Goal: Task Accomplishment & Management: Manage account settings

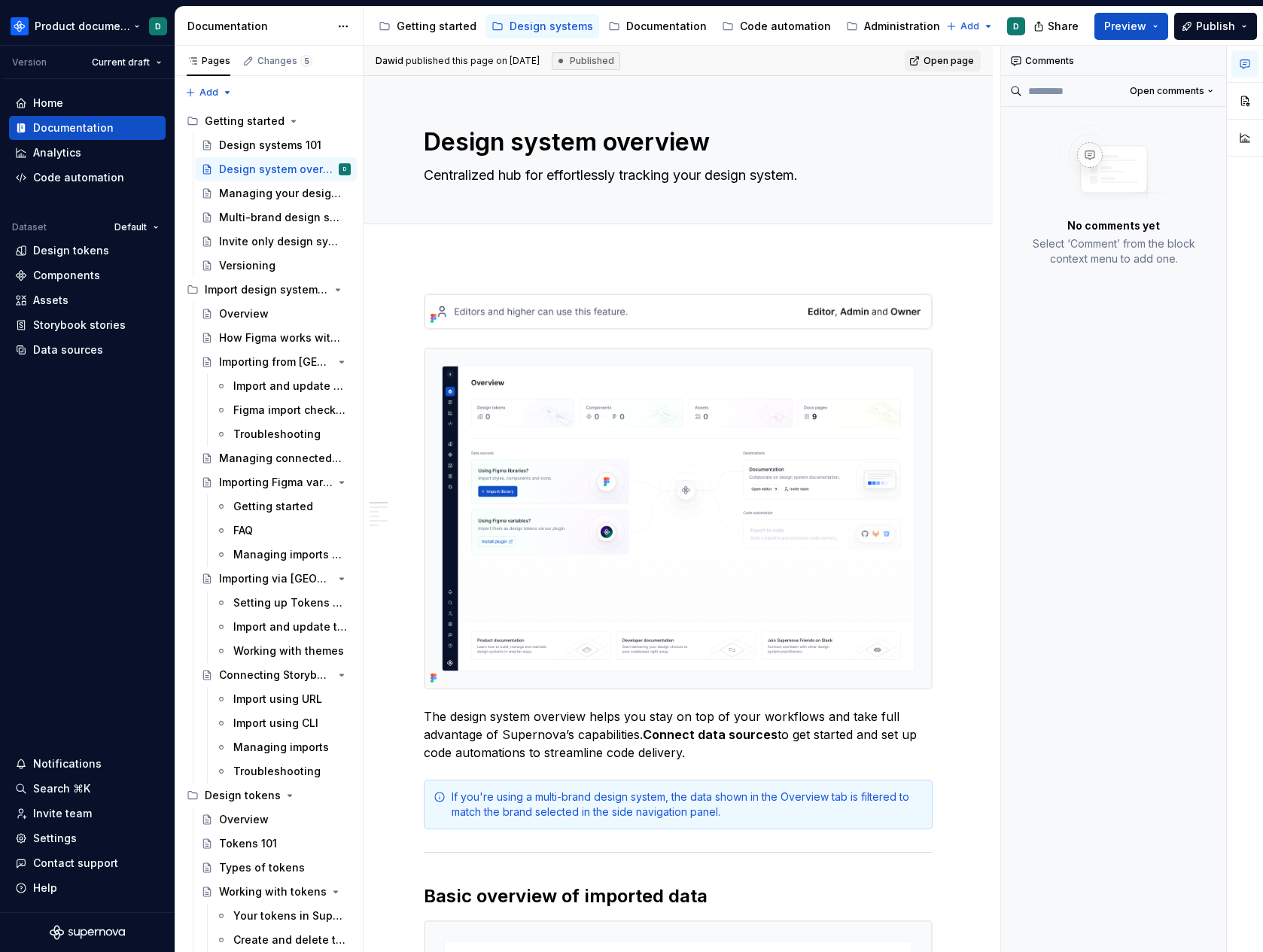
click at [65, 24] on html "Product documentation D Version Current draft Home Documentation Analytics Code…" at bounding box center [631, 476] width 1263 height 952
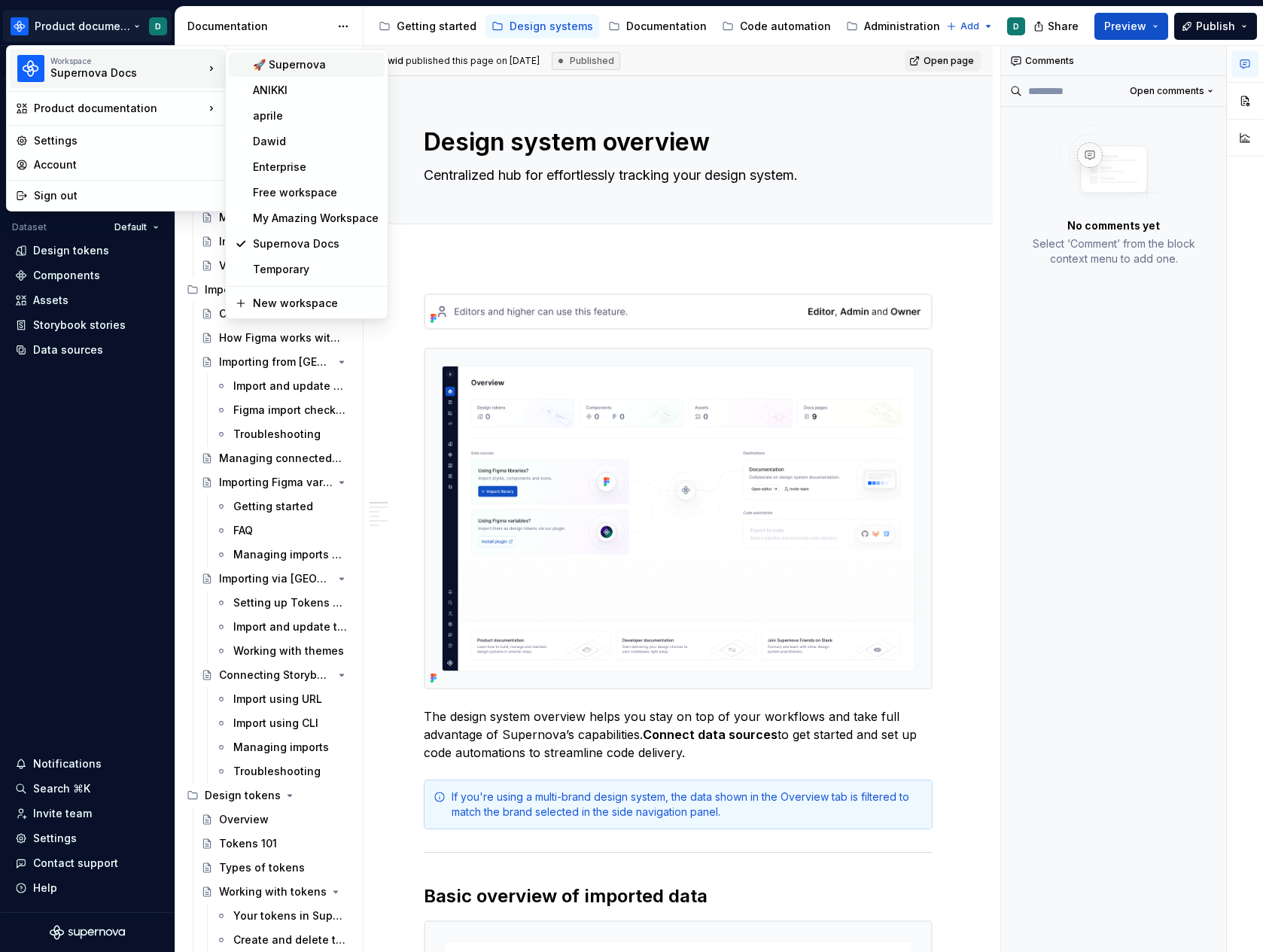
click at [306, 69] on div "🚀 Supernova" at bounding box center [316, 64] width 126 height 15
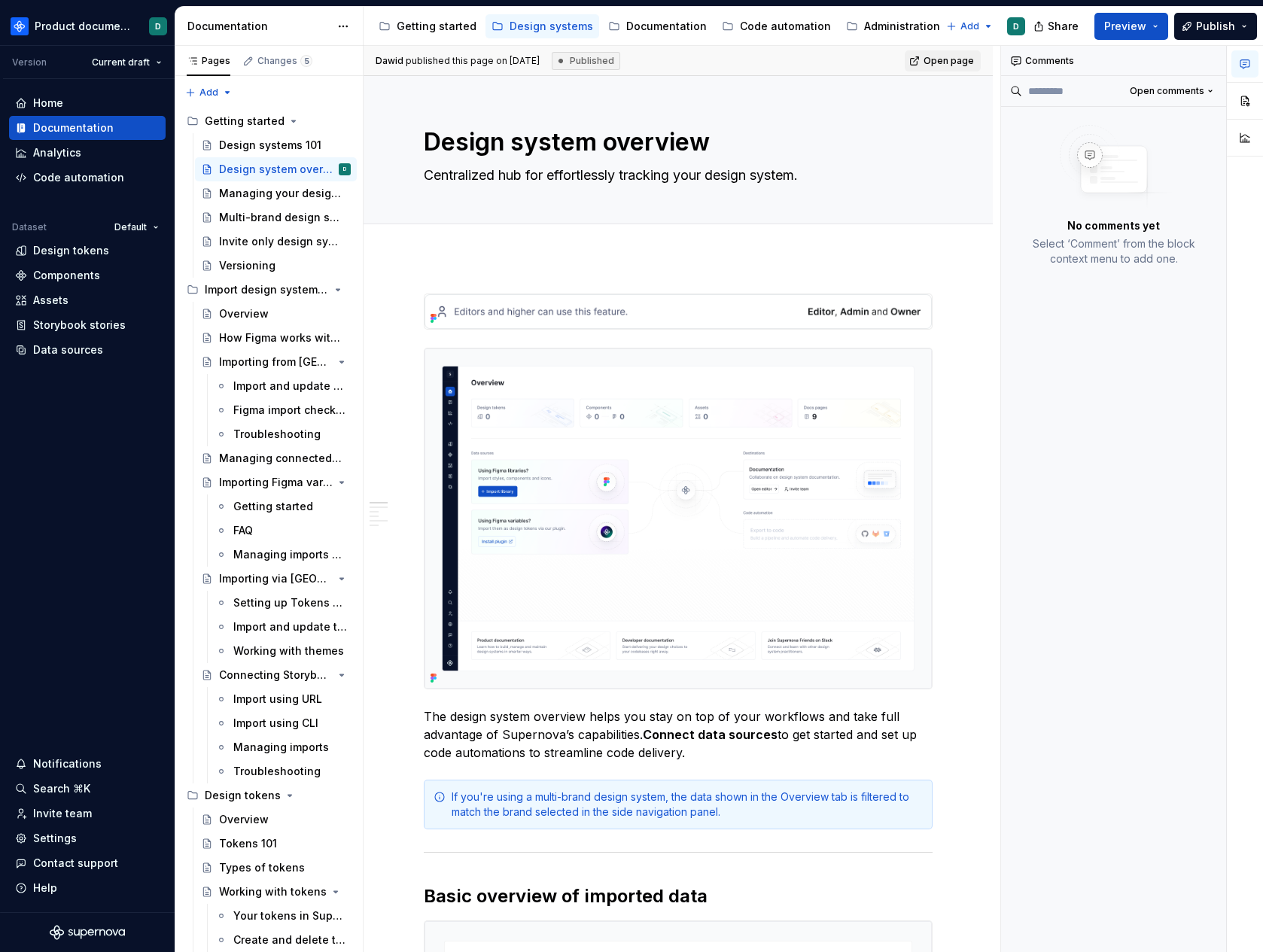
type textarea "*"
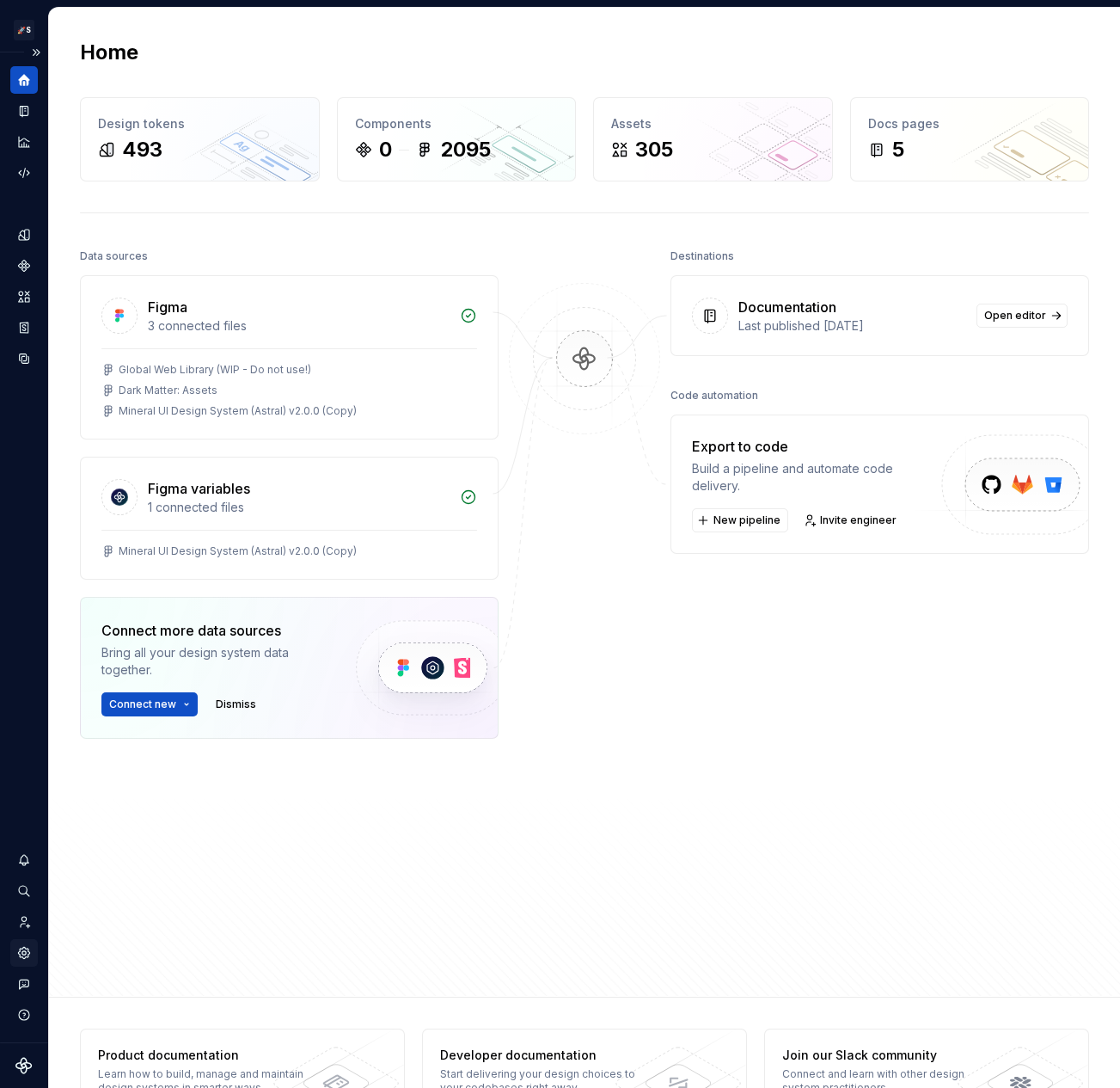
click at [29, 945] on icon "Settings" at bounding box center [23, 952] width 15 height 15
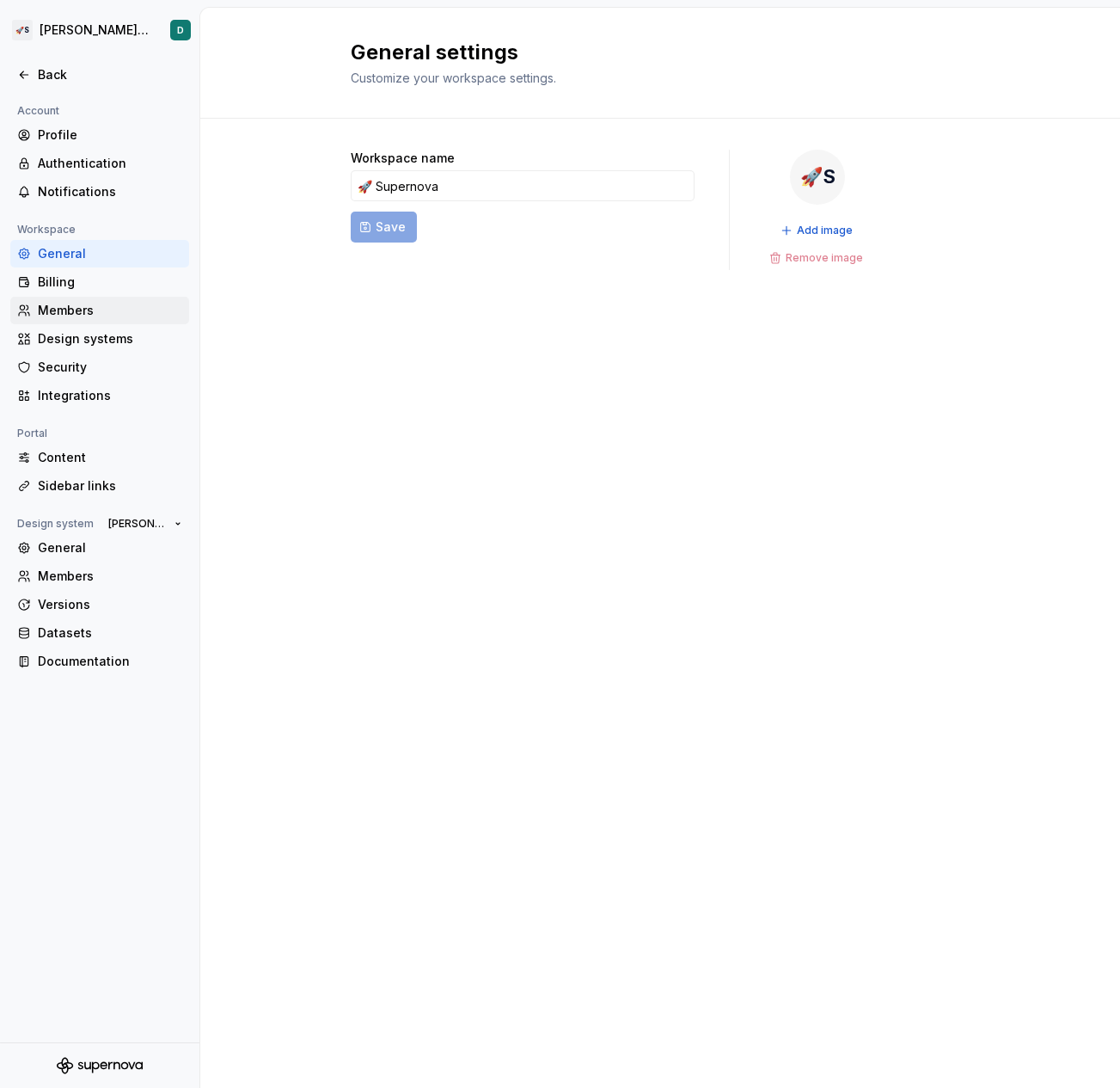
click at [83, 303] on div "Members" at bounding box center [110, 310] width 144 height 17
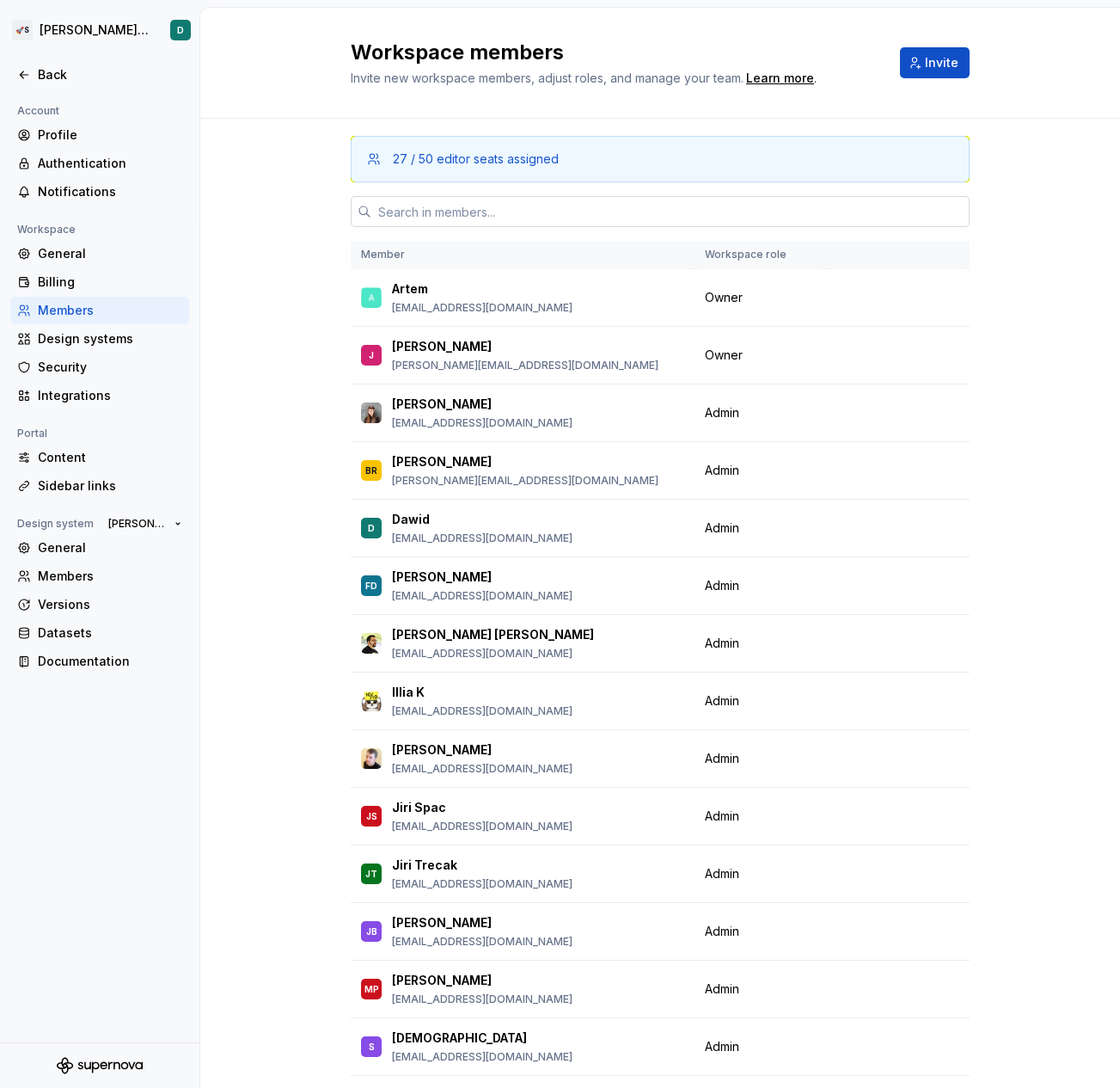
click at [467, 208] on input "text" at bounding box center [670, 211] width 598 height 31
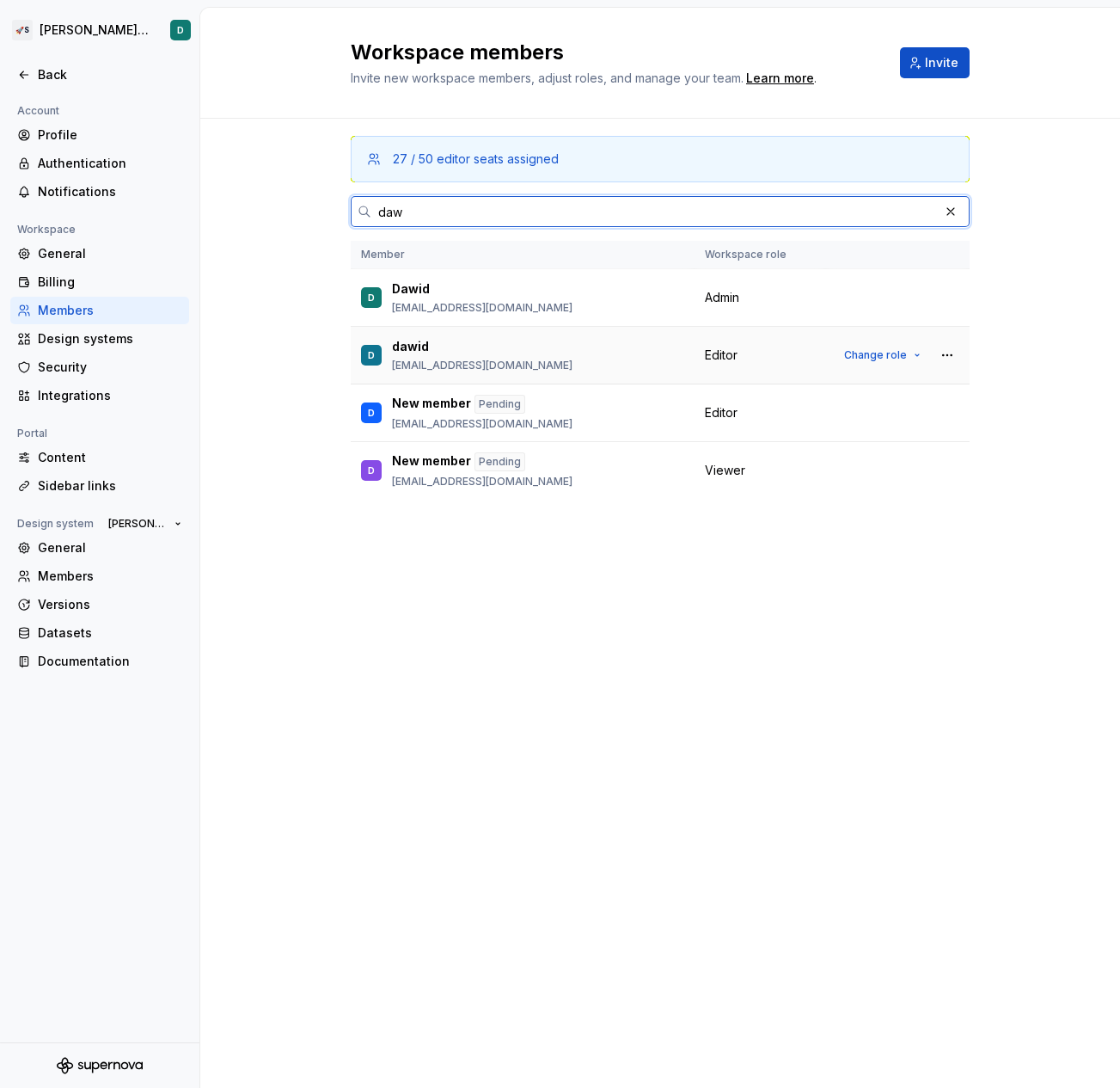
type input "daw"
click at [666, 369] on div "D dawid [EMAIL_ADDRESS][DOMAIN_NAME]" at bounding box center [522, 355] width 323 height 36
click at [865, 355] on span "Change role" at bounding box center [875, 355] width 63 height 14
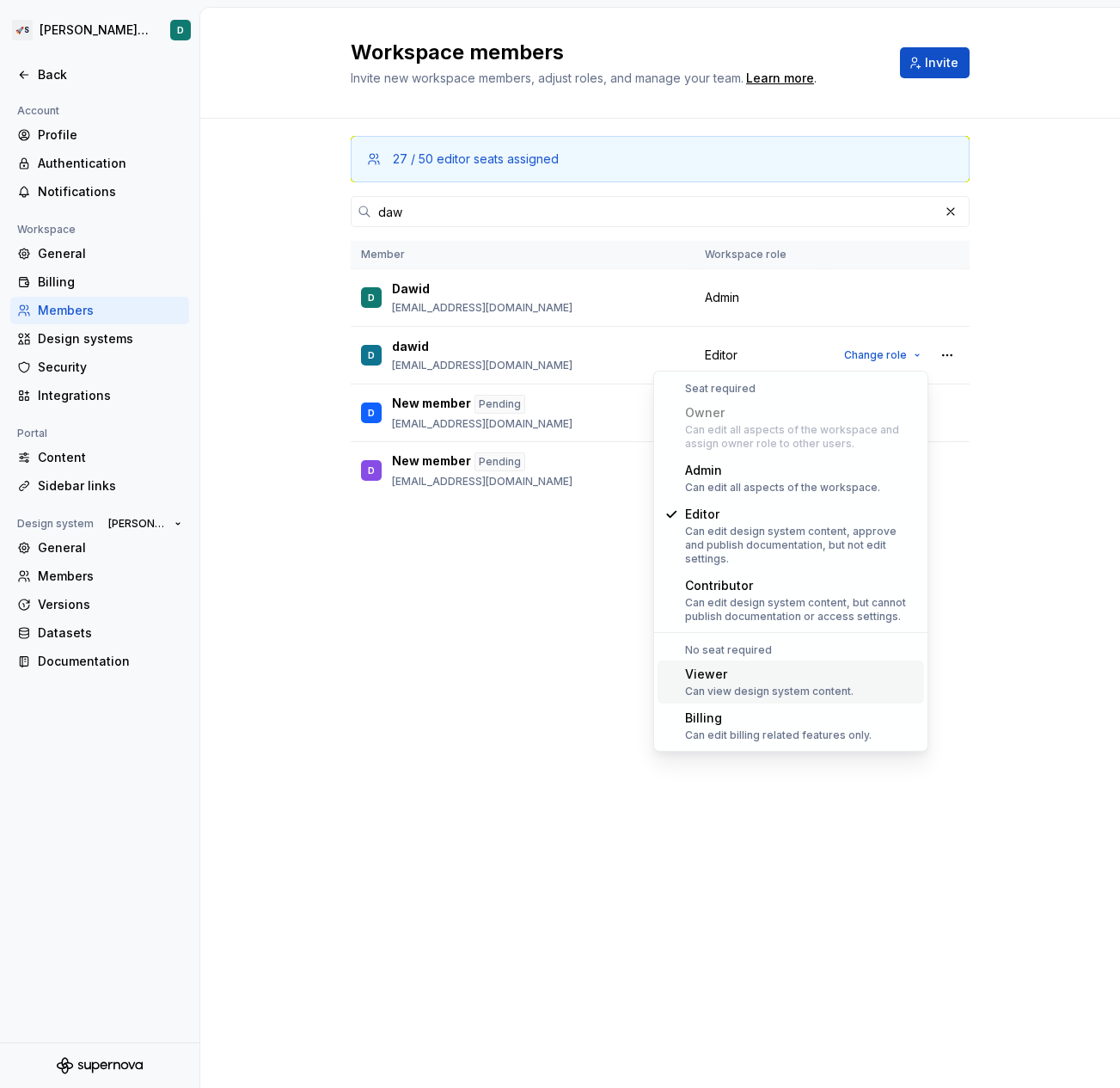
click at [745, 666] on div "Viewer" at bounding box center [769, 674] width 169 height 17
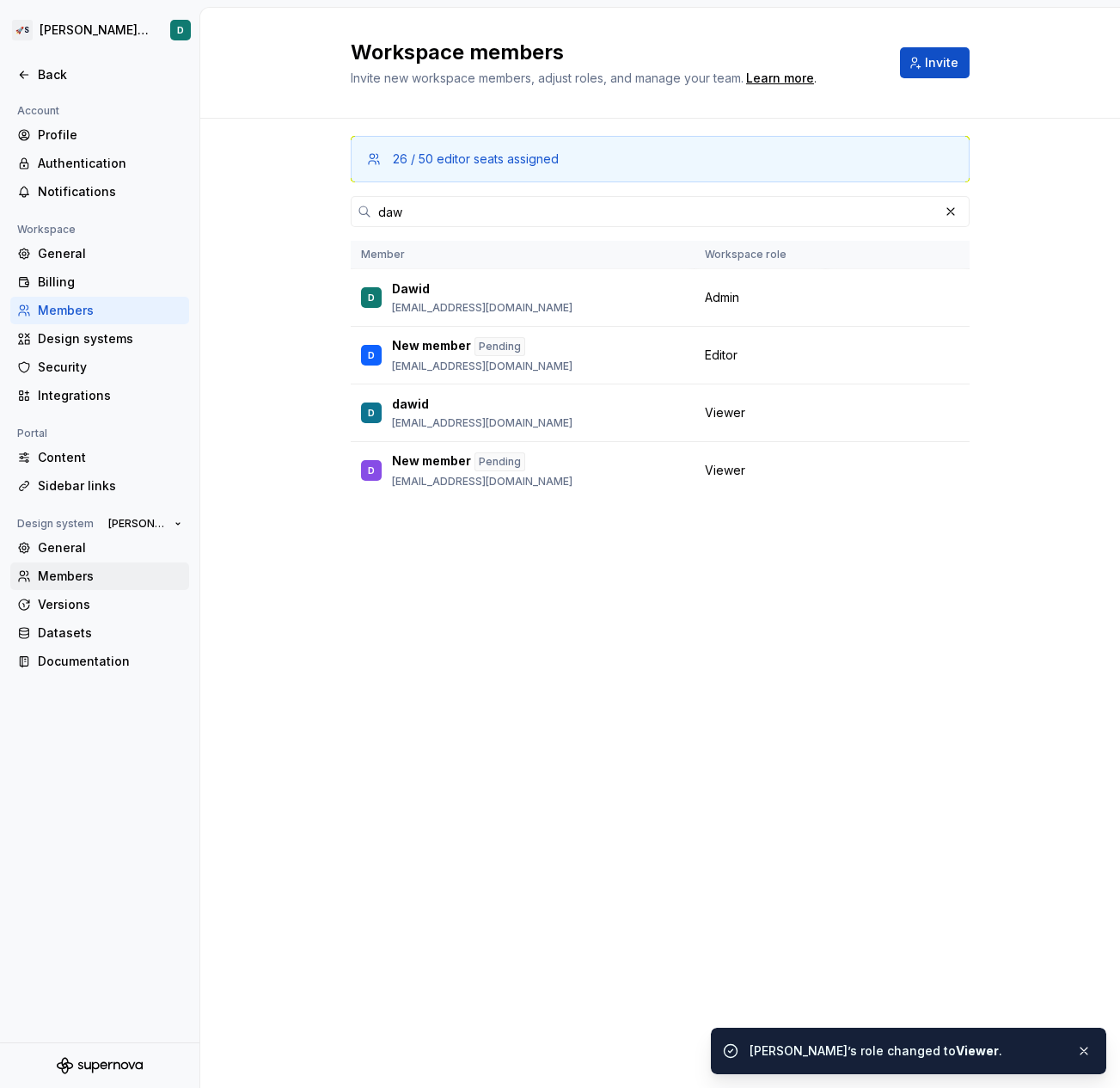
click at [95, 577] on div "Members" at bounding box center [110, 576] width 144 height 17
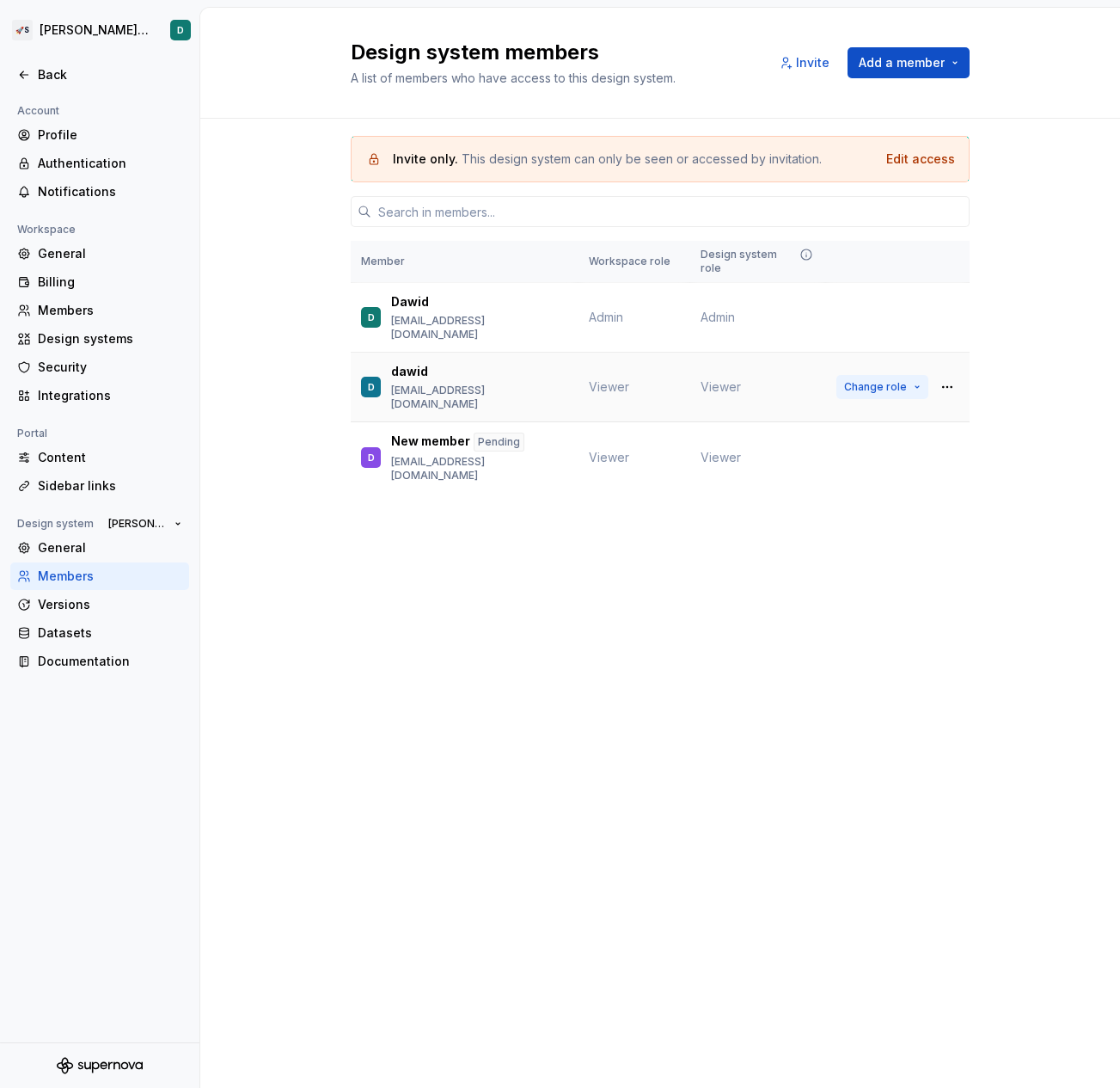
click at [898, 380] on span "Change role" at bounding box center [875, 387] width 63 height 14
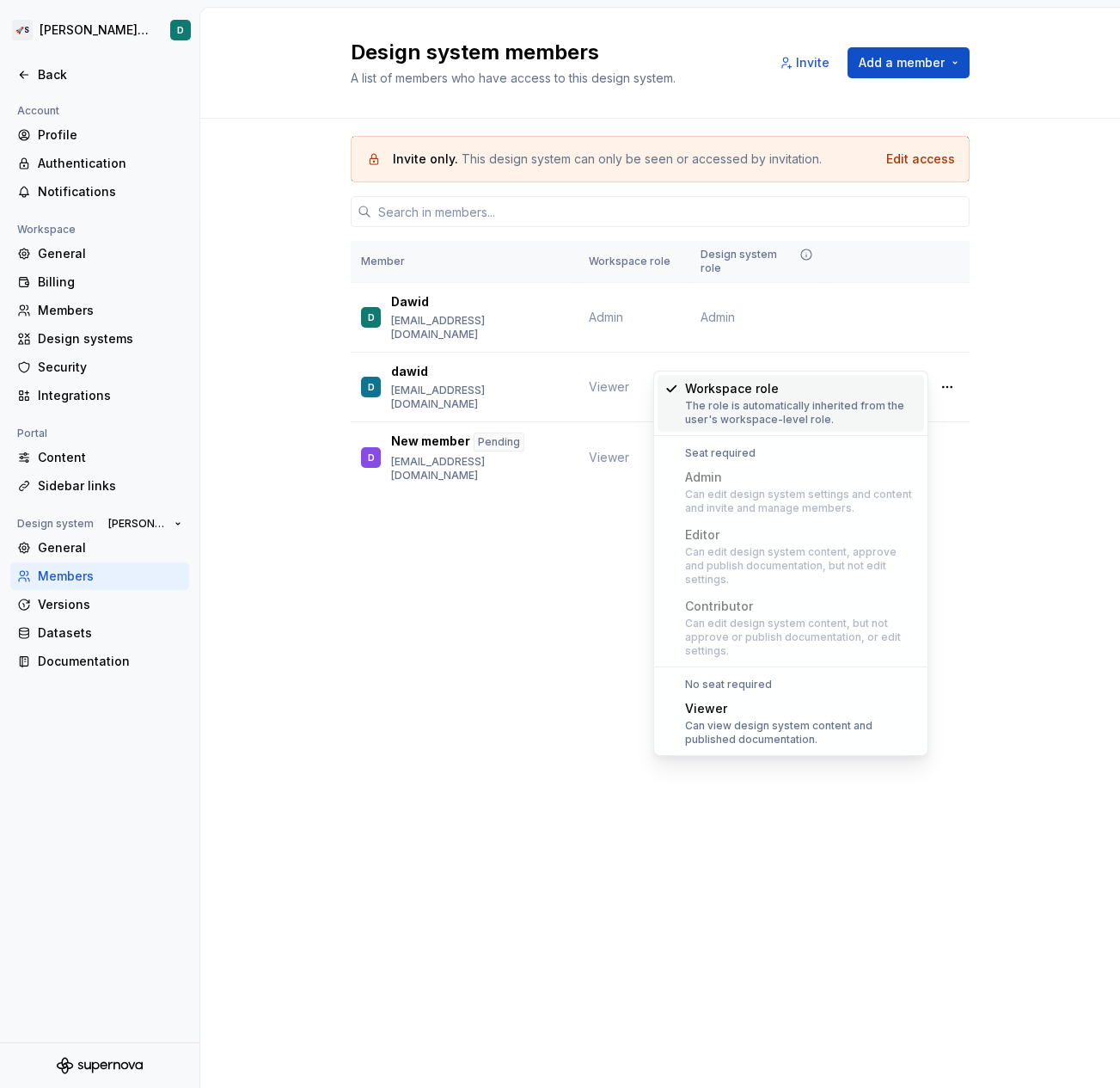
click at [519, 714] on div "Design system members A list of members who have access to this design system. …" at bounding box center [660, 548] width 920 height 1080
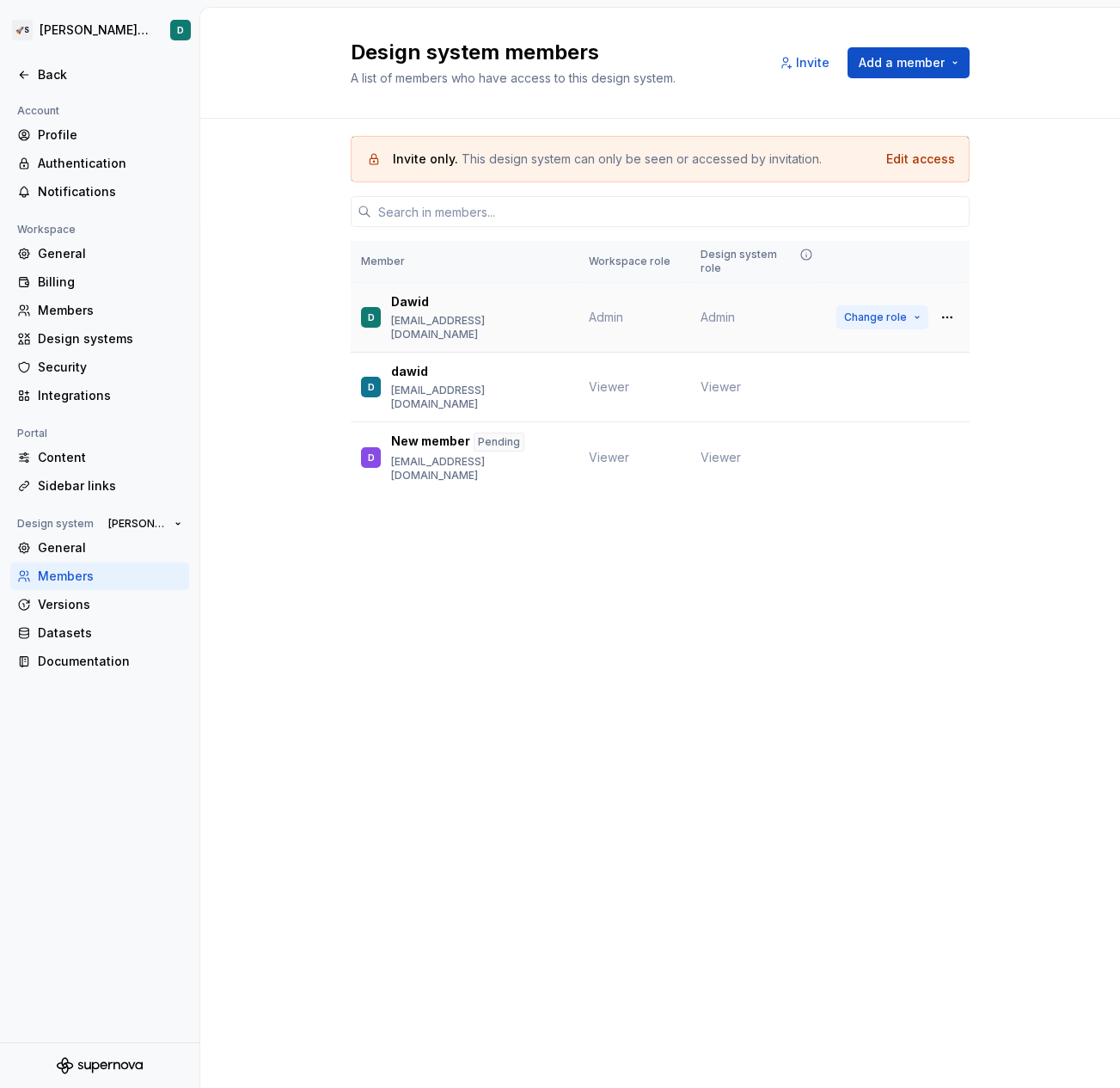
click at [867, 310] on span "Change role" at bounding box center [875, 317] width 63 height 14
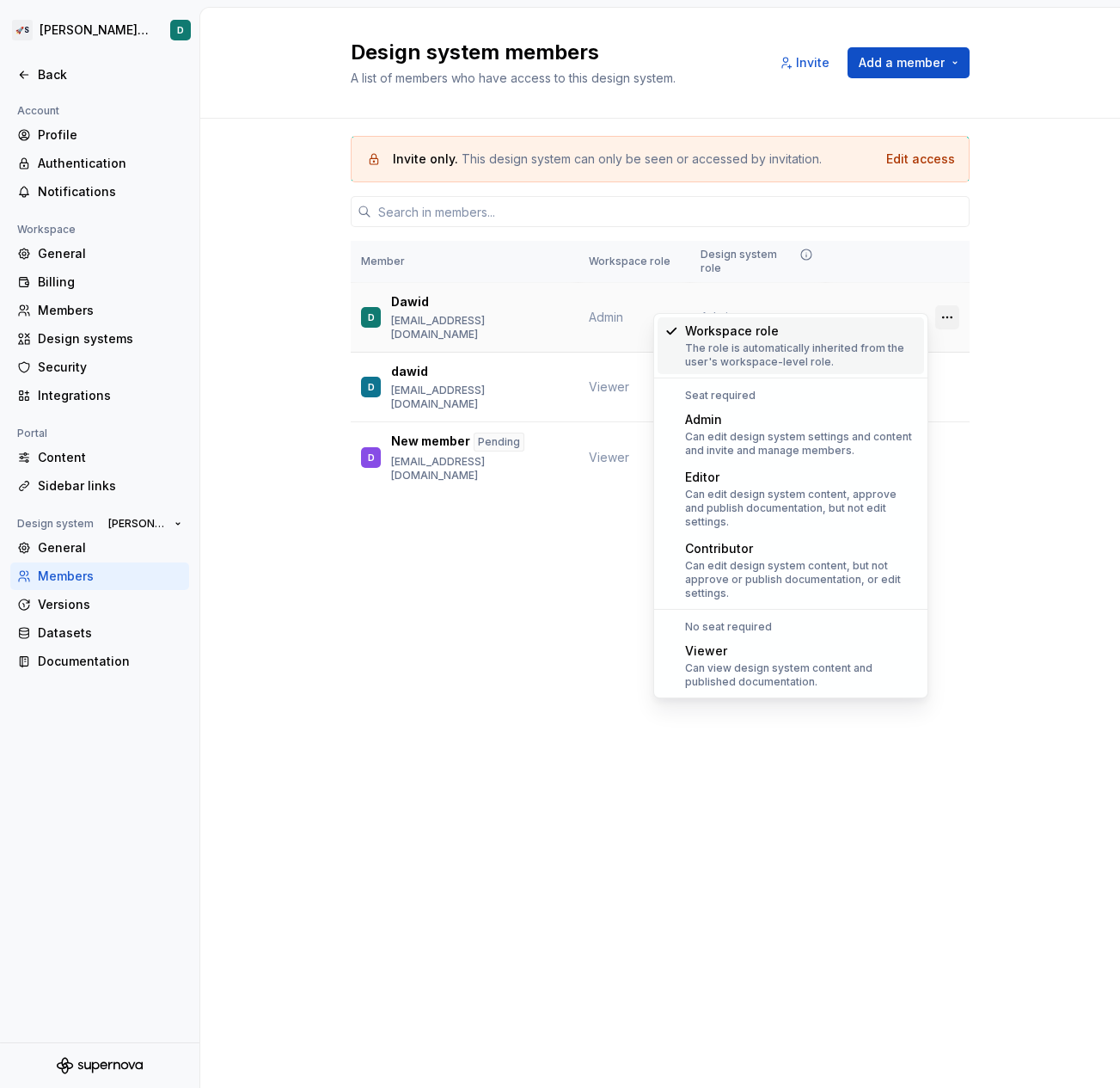
click at [950, 305] on button "button" at bounding box center [948, 317] width 24 height 24
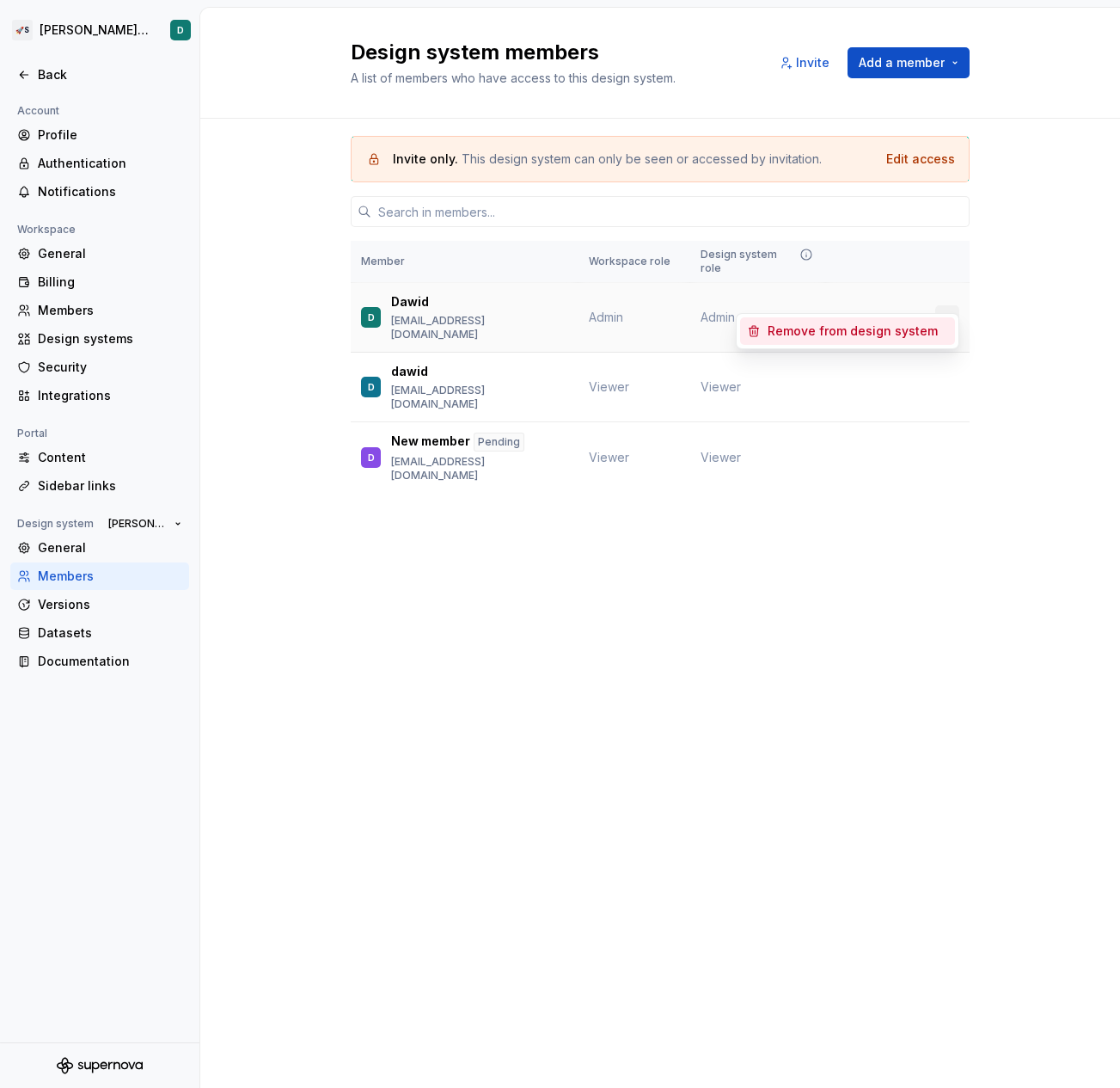
click at [949, 305] on button "button" at bounding box center [948, 317] width 24 height 24
click at [946, 375] on button "button" at bounding box center [948, 387] width 24 height 24
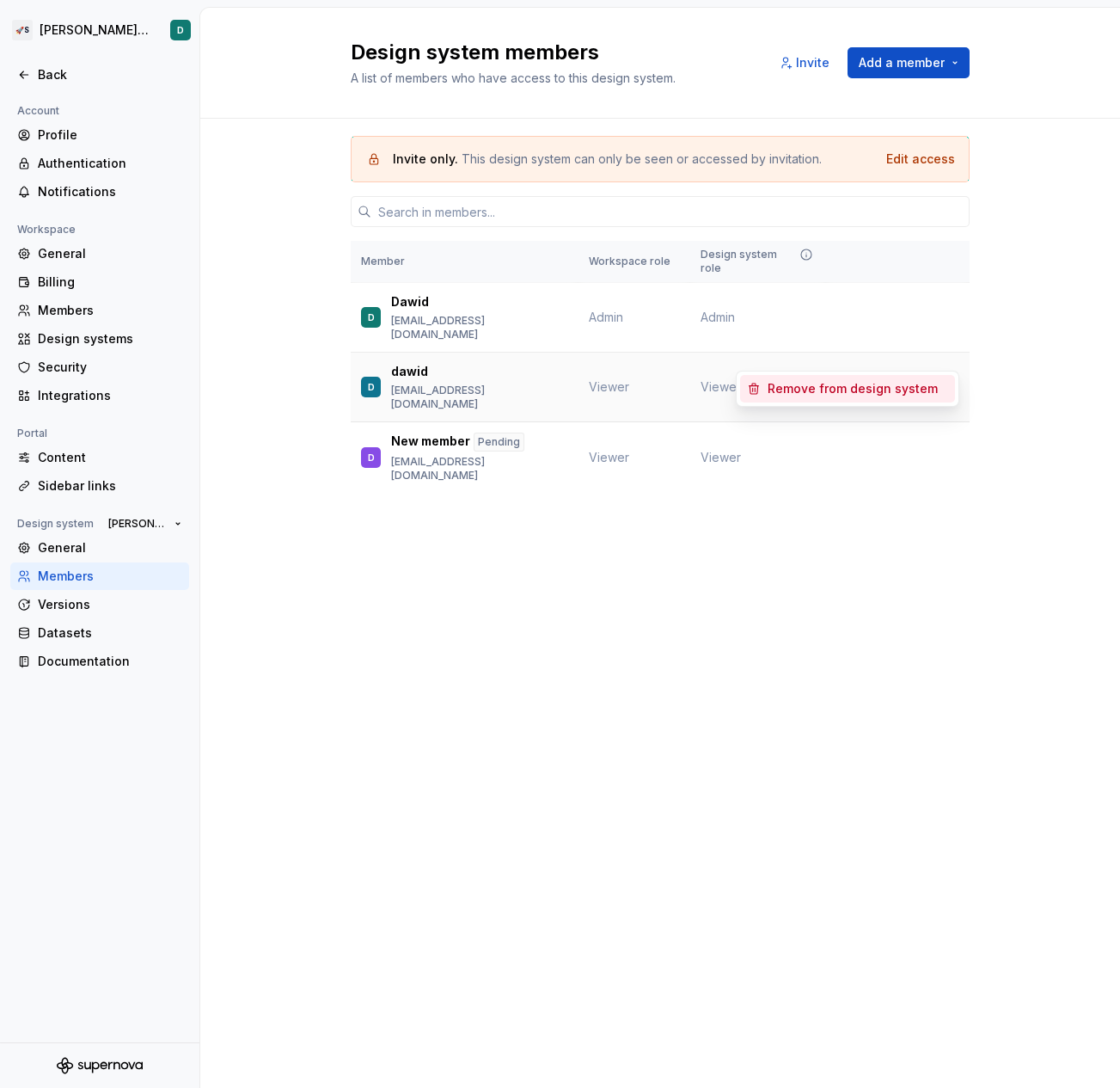
click at [946, 375] on button "button" at bounding box center [948, 387] width 24 height 24
click at [960, 353] on td "Change role" at bounding box center [898, 388] width 144 height 70
click at [948, 375] on button "button" at bounding box center [948, 387] width 24 height 24
click at [981, 347] on div "Invite only. This design system can only be seen or accessed by invitation. Edi…" at bounding box center [660, 338] width 920 height 439
click at [948, 445] on button "button" at bounding box center [948, 457] width 24 height 24
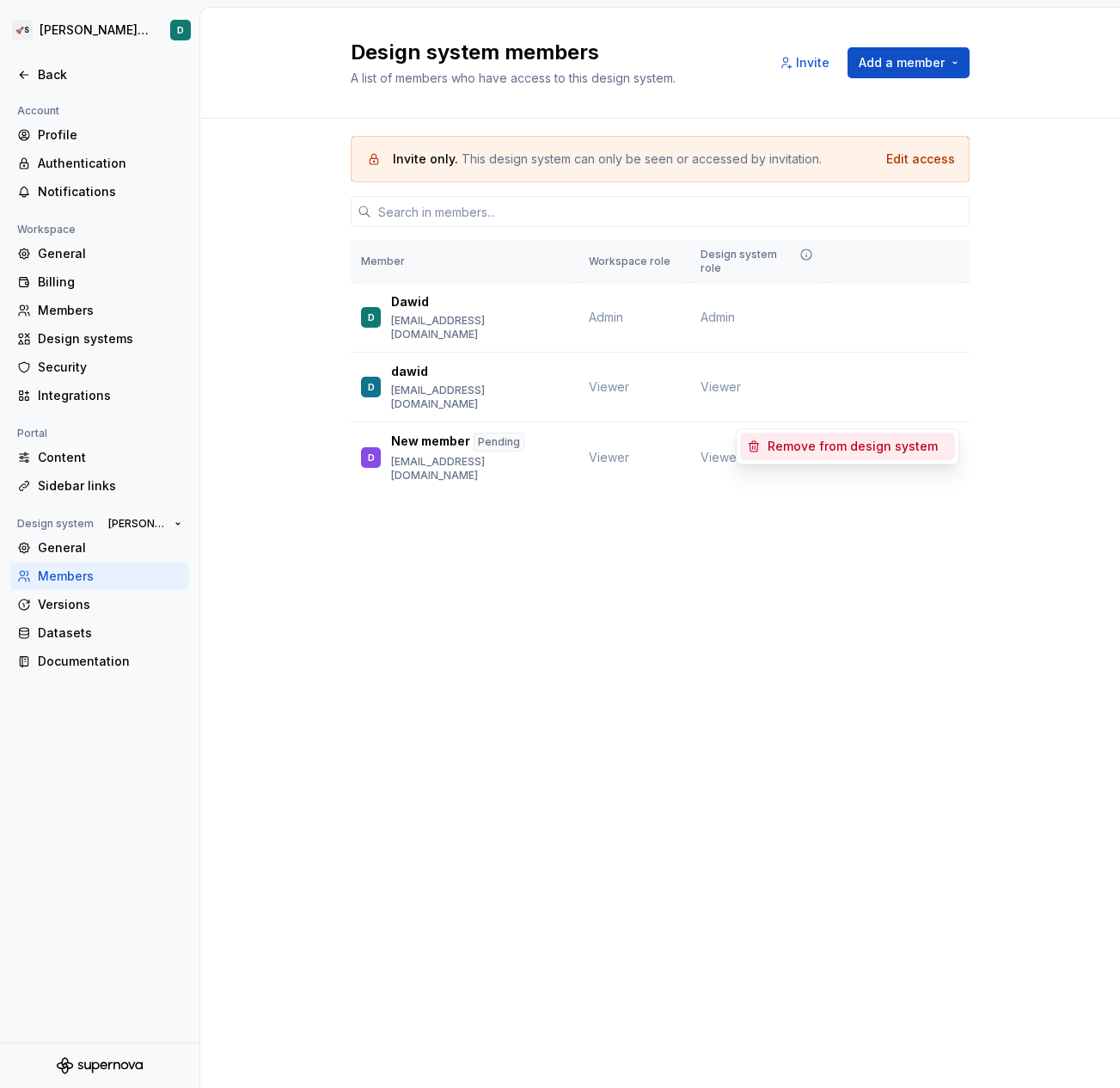
click at [983, 382] on div "Invite only. This design system can only be seen or accessed by invitation. Edi…" at bounding box center [660, 338] width 920 height 439
click at [939, 305] on button "button" at bounding box center [948, 317] width 24 height 24
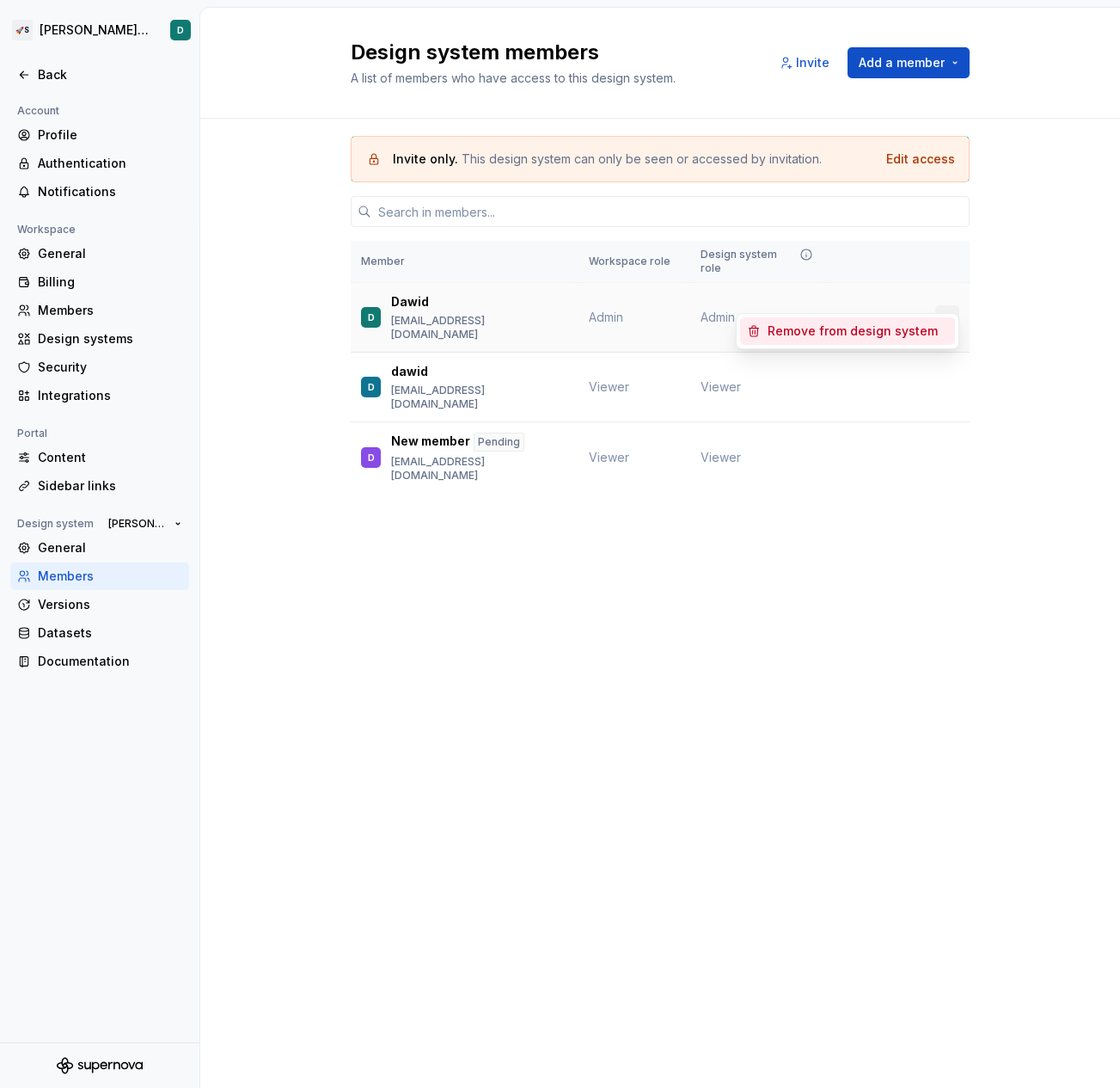
click at [939, 305] on button "button" at bounding box center [948, 317] width 24 height 24
click at [999, 288] on div "Invite only. This design system can only be seen or accessed by invitation. Edi…" at bounding box center [660, 338] width 920 height 439
click at [865, 380] on span "Change role" at bounding box center [875, 387] width 63 height 14
drag, startPoint x: 953, startPoint y: 384, endPoint x: 945, endPoint y: 414, distance: 30.2
click at [953, 422] on td "Change role" at bounding box center [898, 457] width 144 height 71
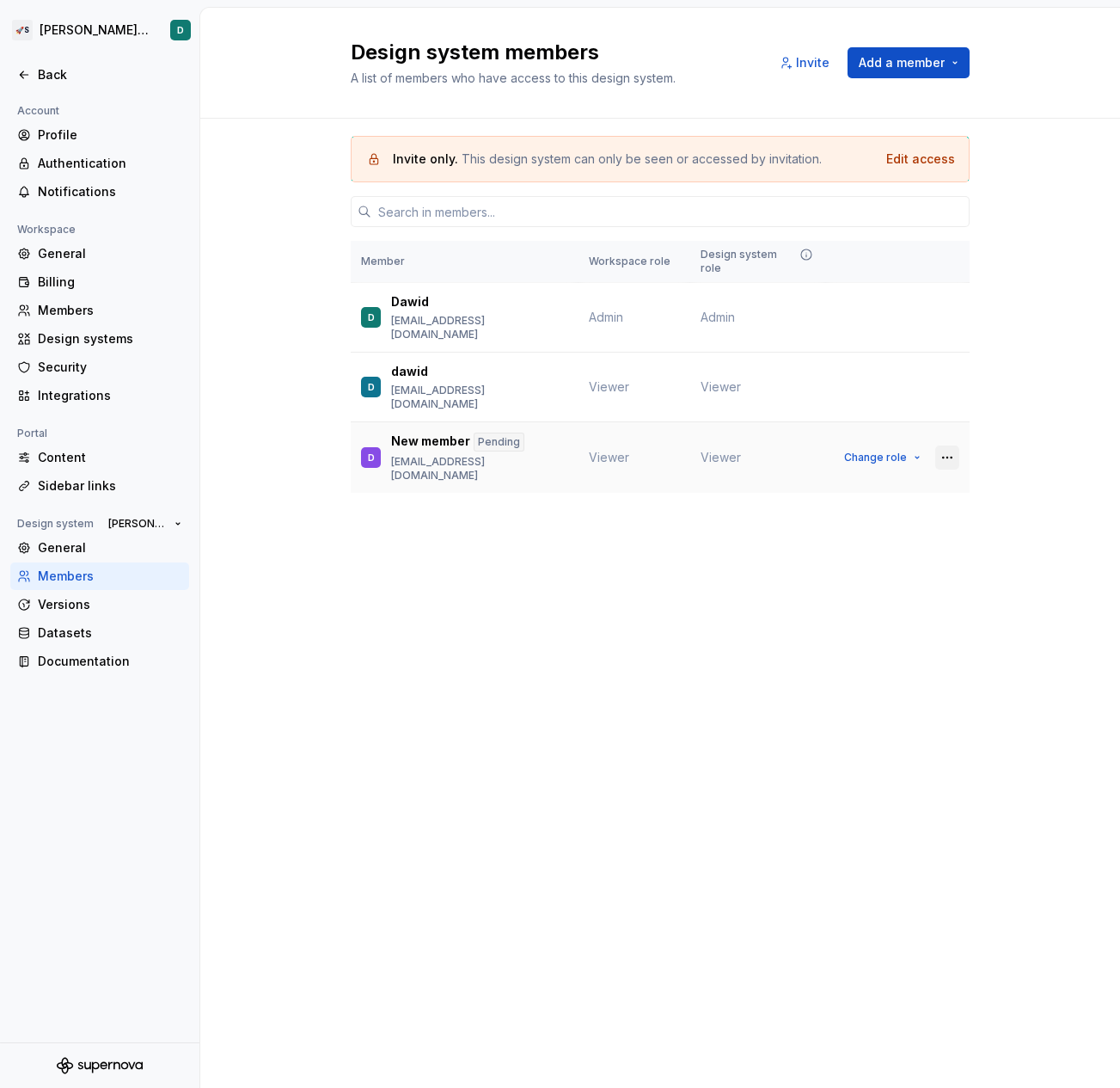
click at [945, 445] on button "button" at bounding box center [948, 457] width 24 height 24
click at [1016, 413] on div "Invite only. This design system can only be seen or accessed by invitation. Edi…" at bounding box center [660, 338] width 920 height 439
click at [883, 310] on span "Change role" at bounding box center [875, 317] width 63 height 14
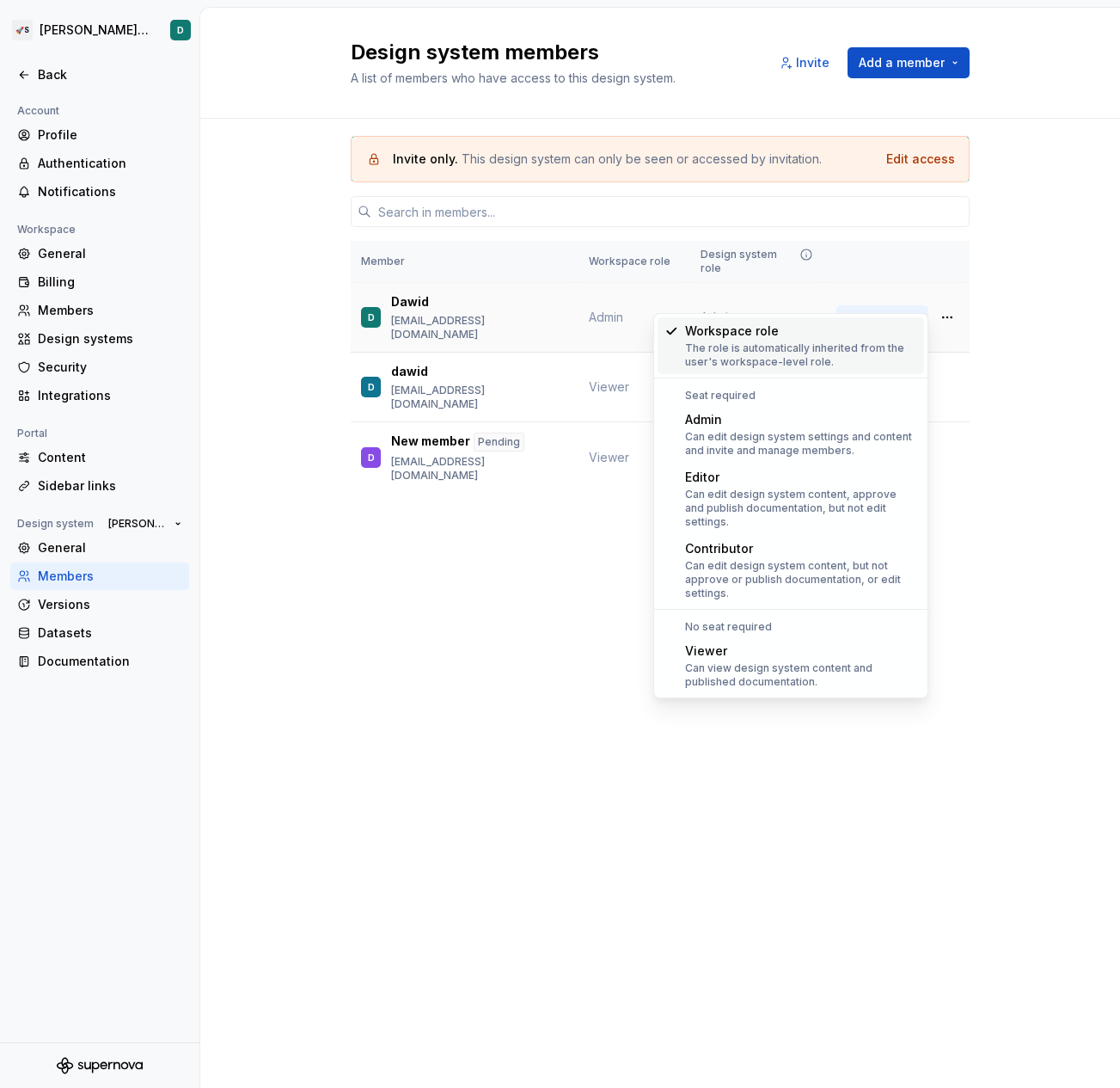
click at [880, 310] on span "Change role" at bounding box center [875, 317] width 63 height 14
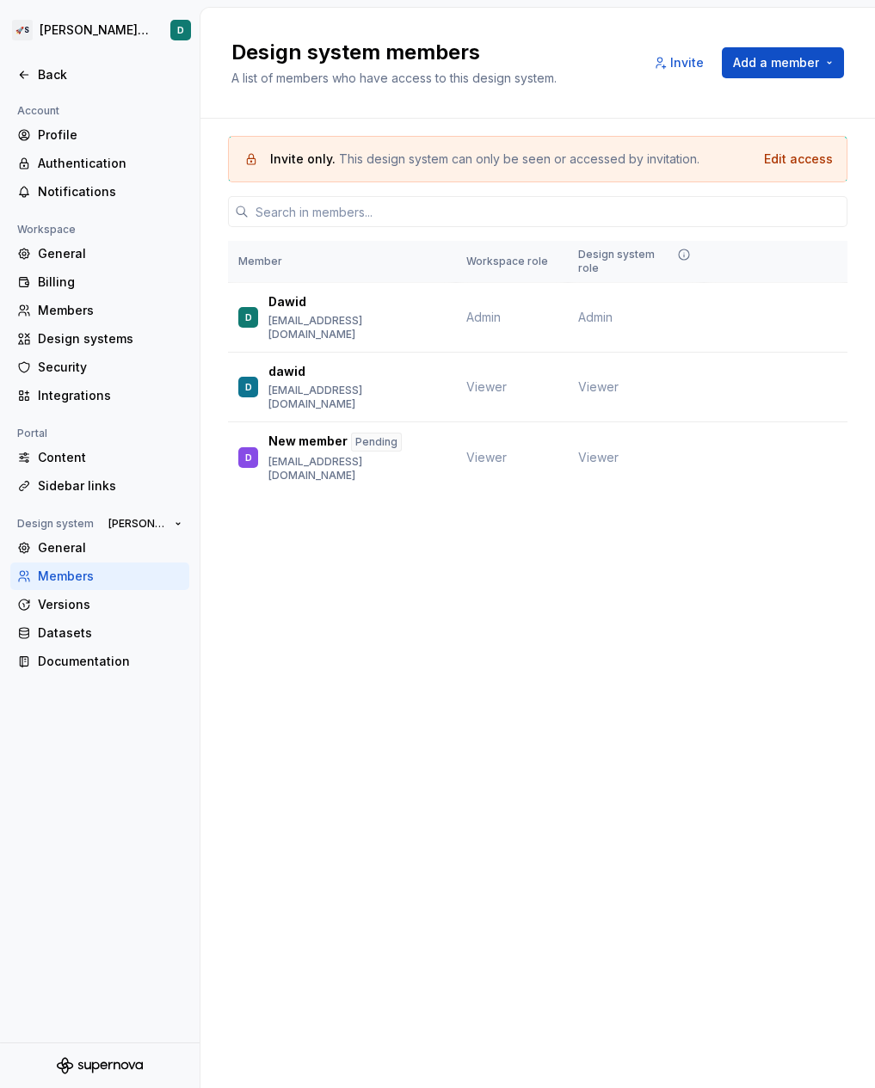
click at [371, 646] on div "Design system members A list of members who have access to this design system. …" at bounding box center [537, 548] width 674 height 1080
click at [491, 310] on span "Admin" at bounding box center [483, 317] width 34 height 15
click at [767, 380] on span "Change role" at bounding box center [752, 387] width 63 height 14
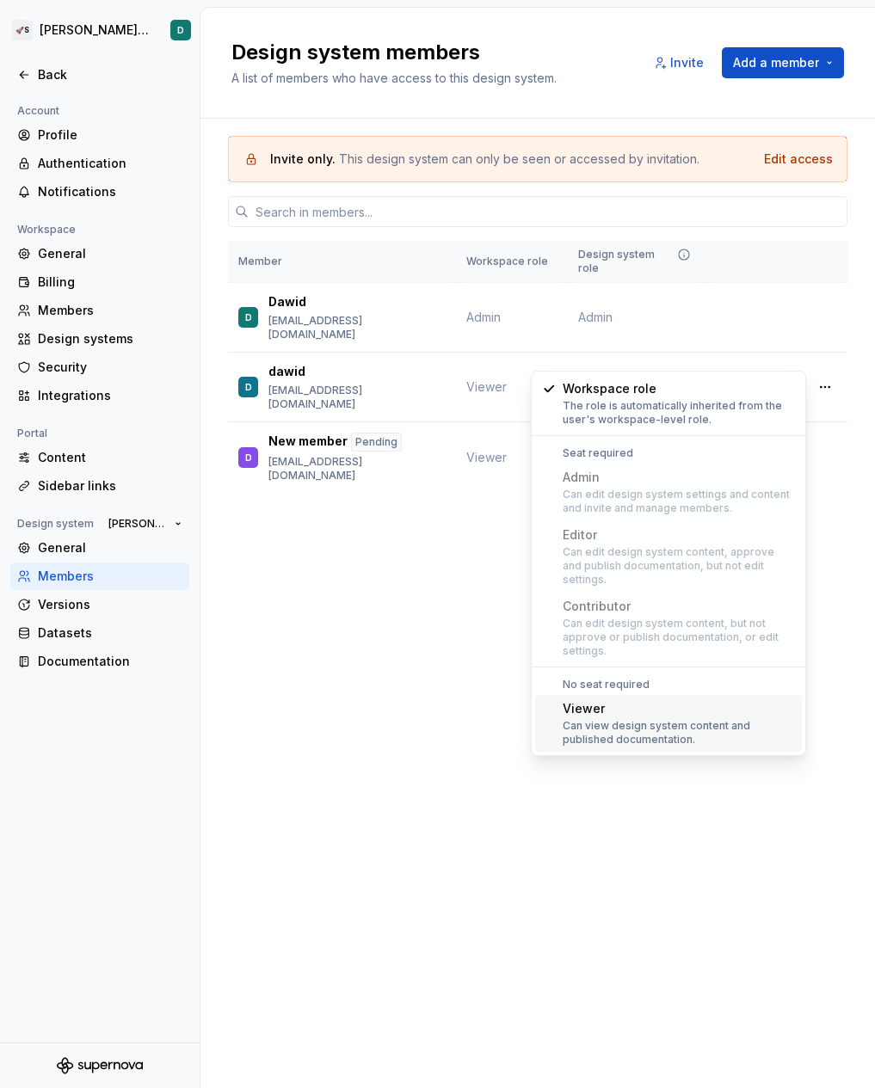
click at [674, 721] on div "Can view design system content and published documentation." at bounding box center [678, 733] width 232 height 28
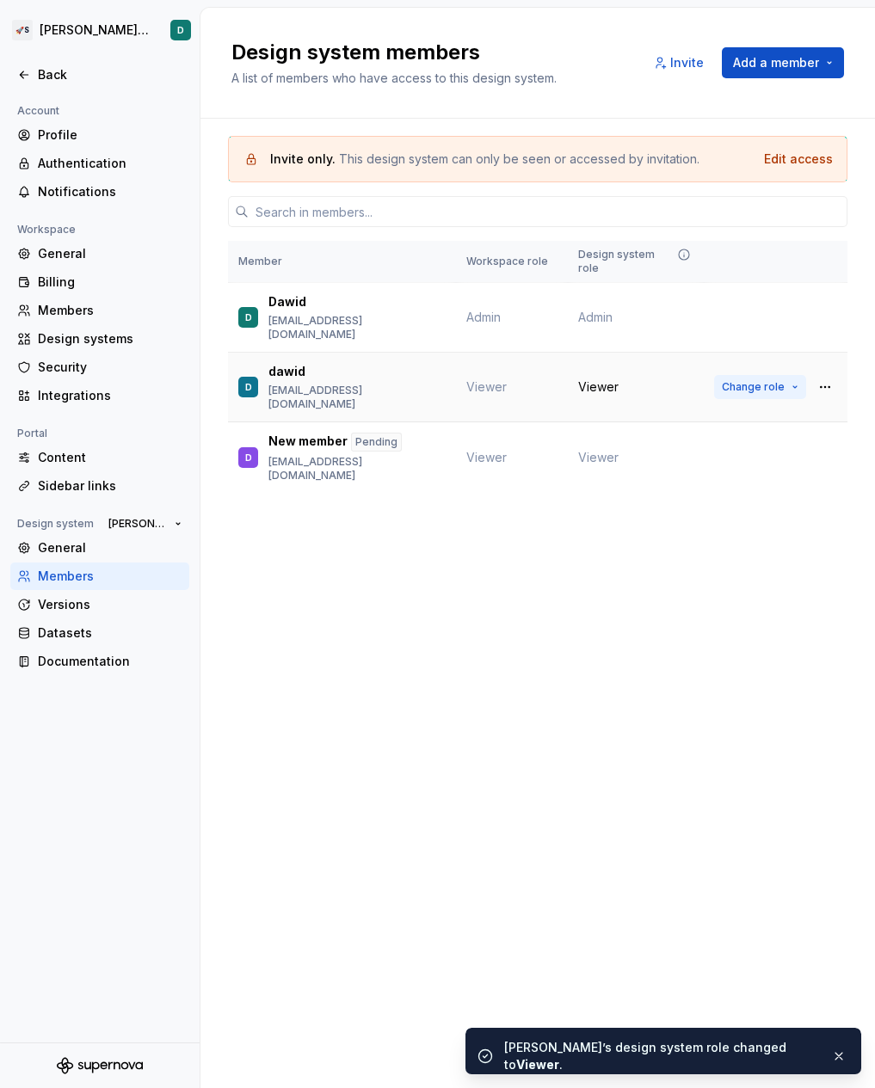
click at [762, 380] on span "Change role" at bounding box center [752, 387] width 63 height 14
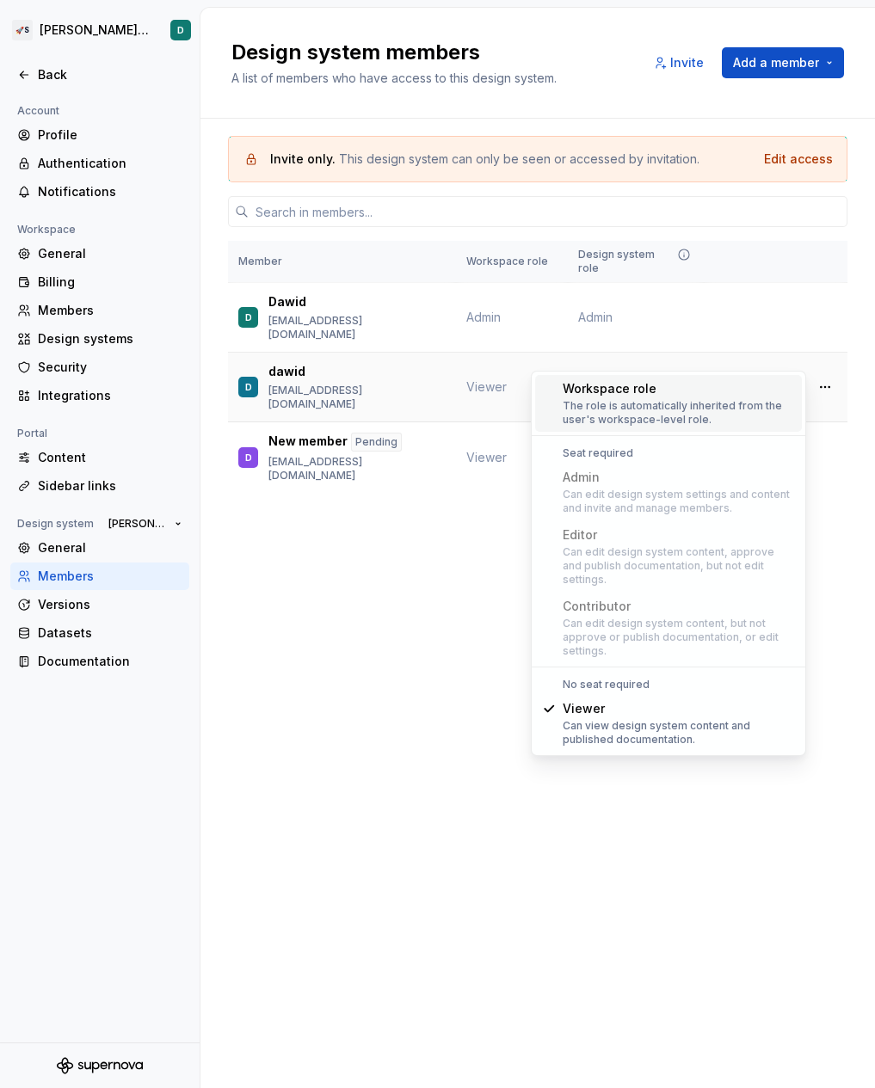
click at [762, 380] on span "Change role" at bounding box center [752, 387] width 63 height 14
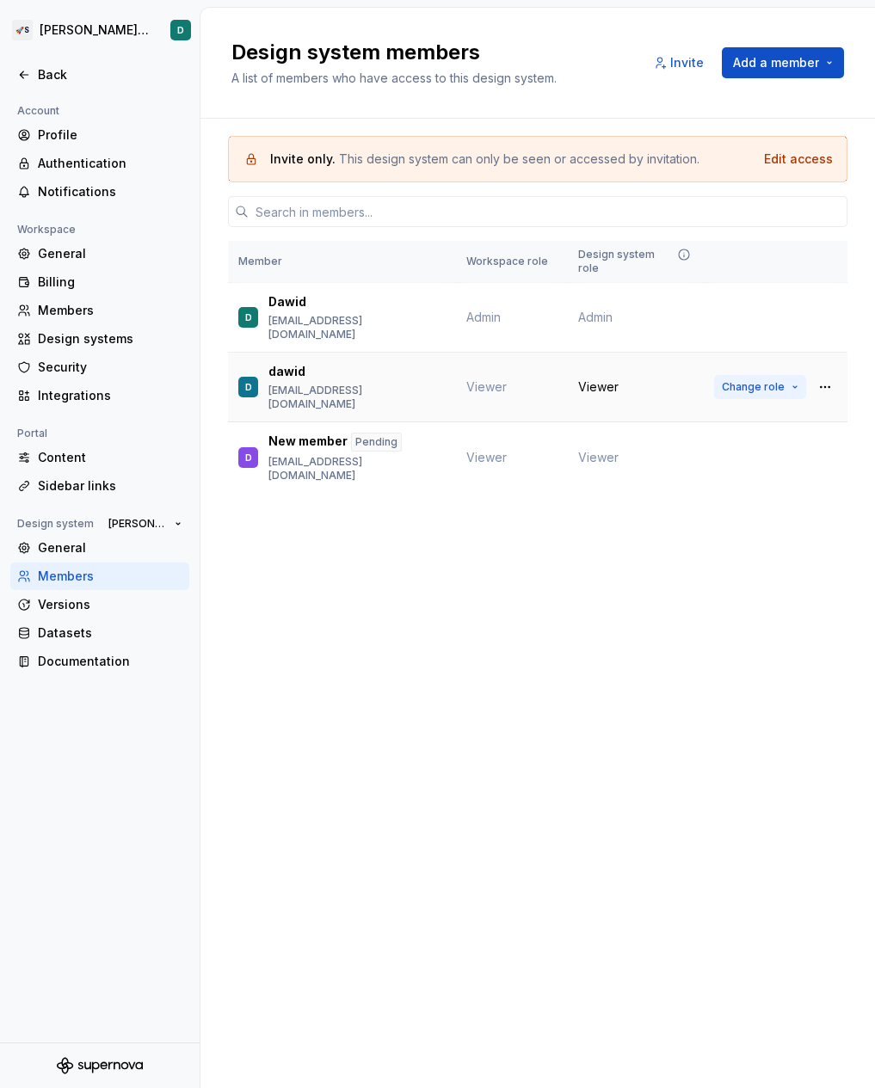
click at [762, 380] on span "Change role" at bounding box center [752, 387] width 63 height 14
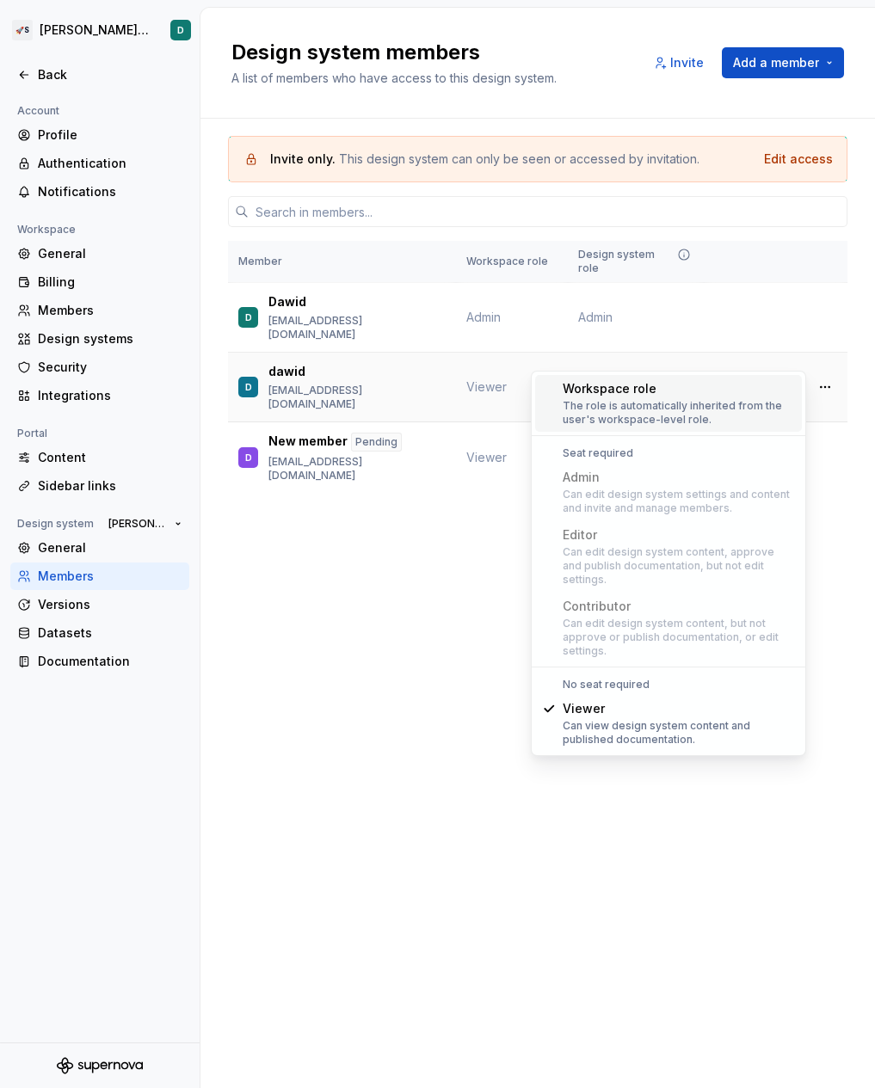
click at [762, 380] on span "Change role" at bounding box center [752, 387] width 63 height 14
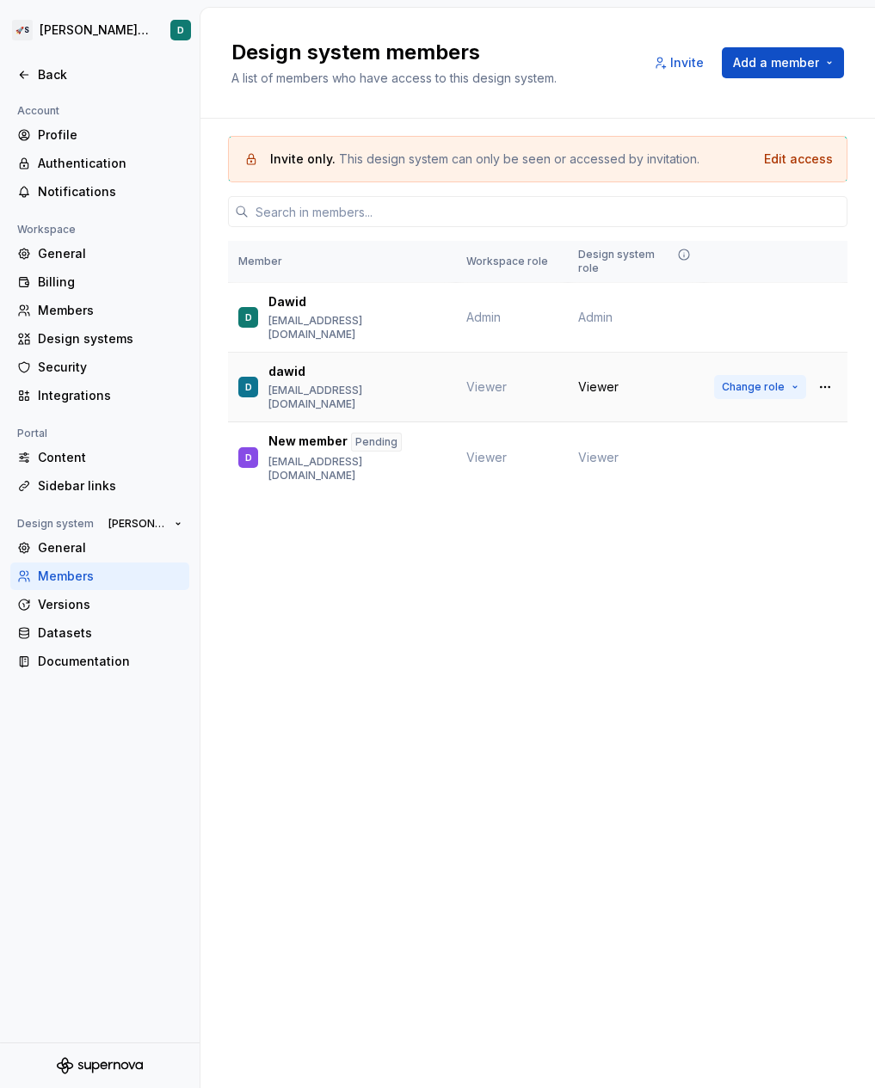
click at [746, 375] on button "Change role" at bounding box center [760, 387] width 92 height 24
